Goal: Navigation & Orientation: Find specific page/section

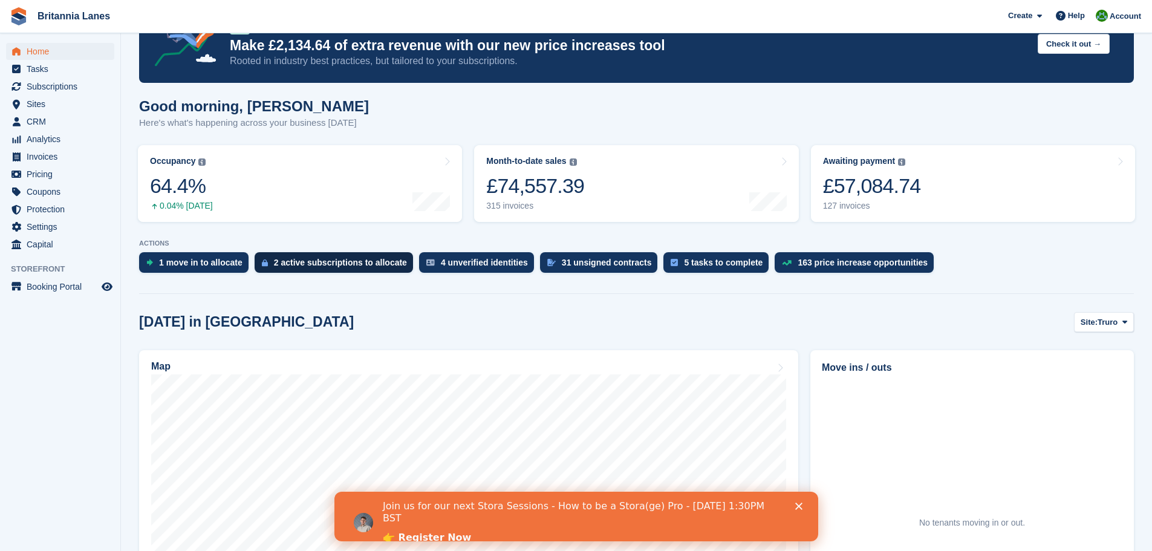
scroll to position [60, 0]
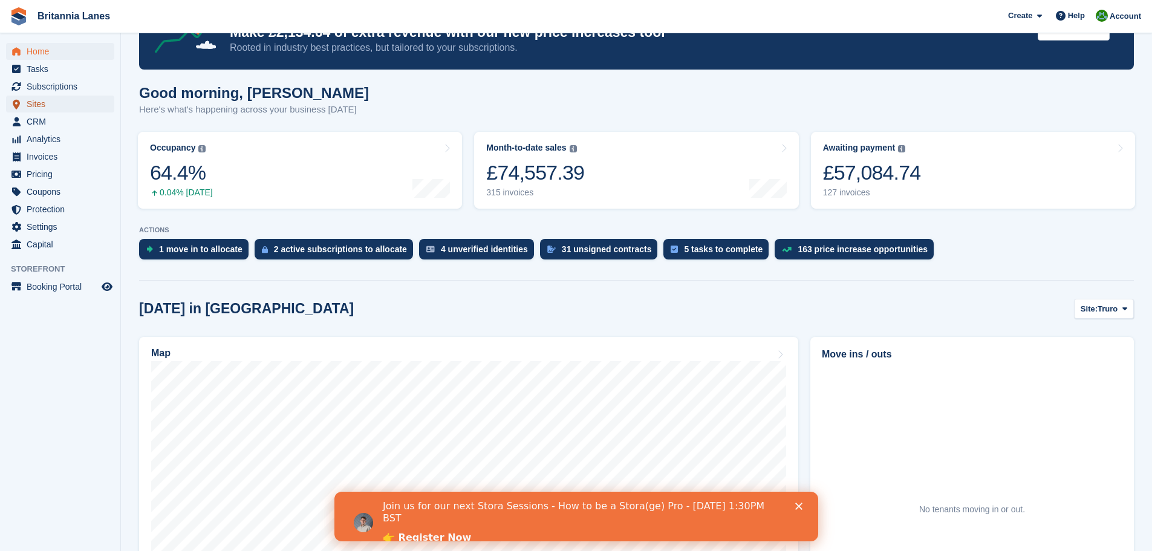
click at [45, 106] on span "Sites" at bounding box center [63, 104] width 73 height 17
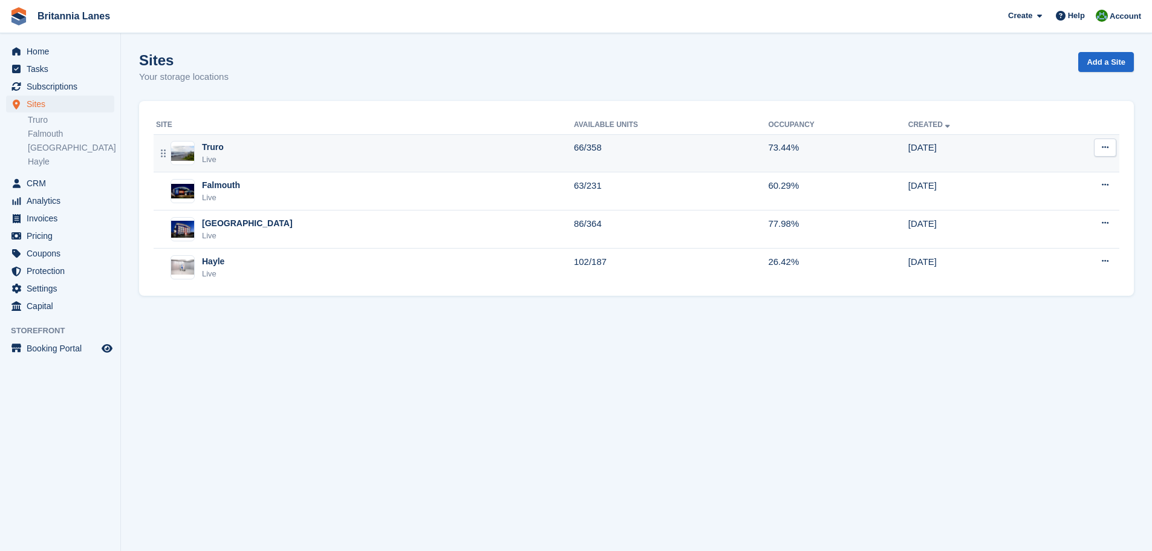
click at [242, 151] on div "Truro Live" at bounding box center [365, 153] width 418 height 25
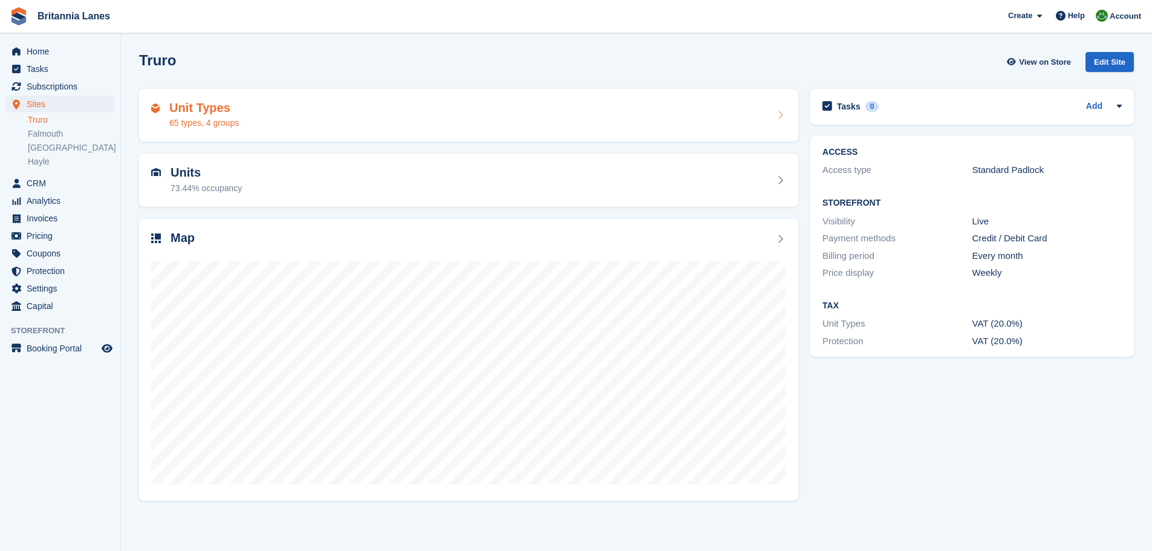
click at [250, 117] on div "Unit Types 65 types, 4 groups" at bounding box center [468, 115] width 635 height 29
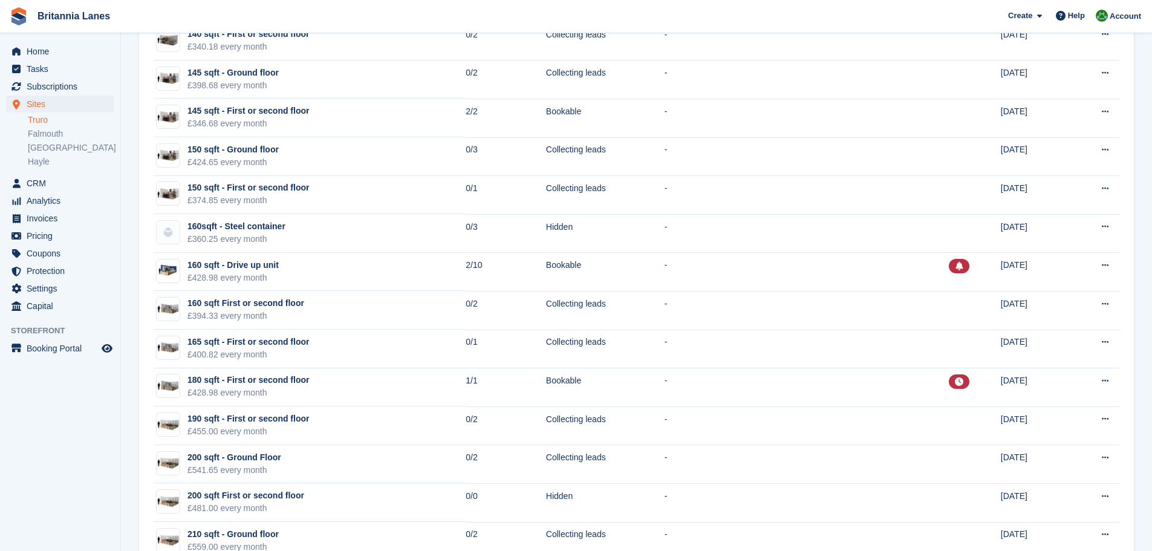
scroll to position [2100, 0]
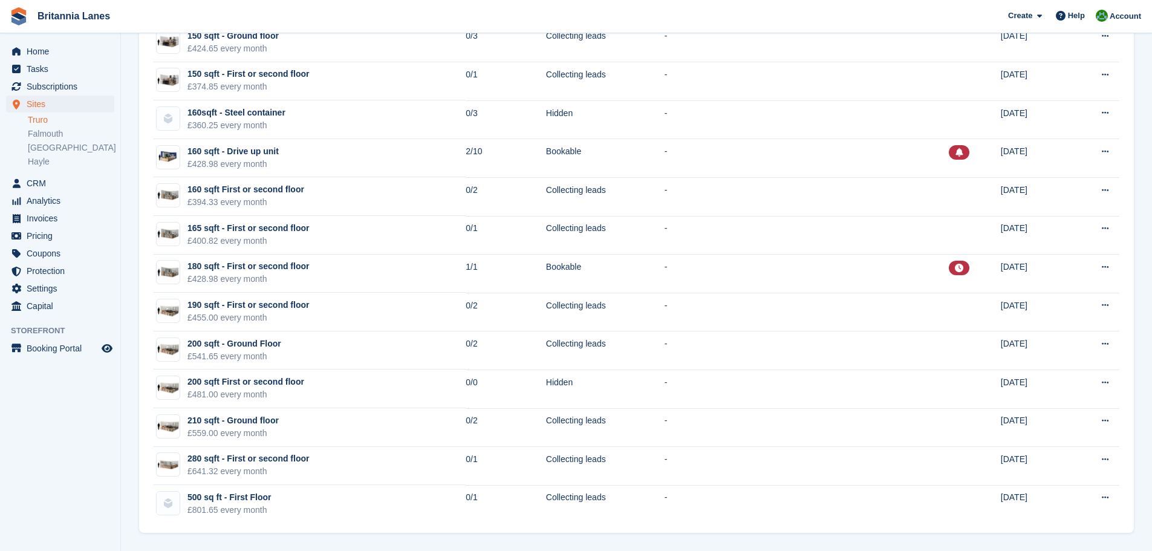
drag, startPoint x: 140, startPoint y: 222, endPoint x: 143, endPoint y: 399, distance: 176.7
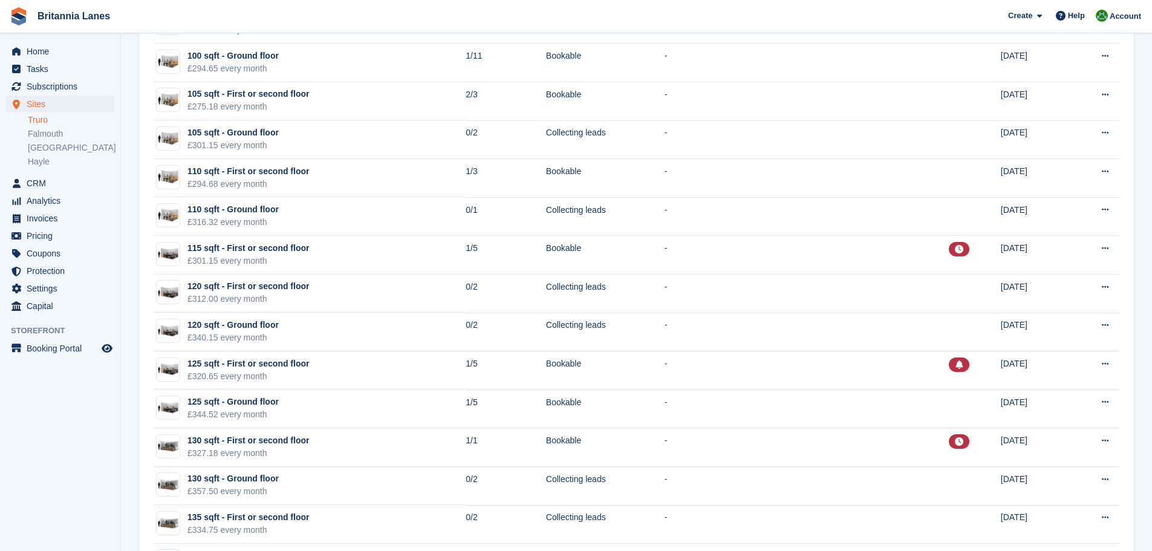
scroll to position [1374, 0]
